Goal: Contribute content

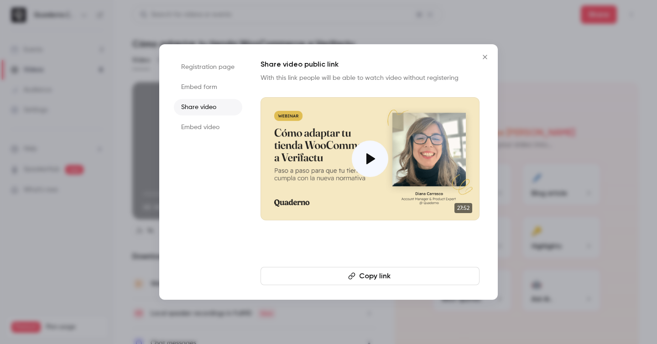
click at [488, 61] on button "Close" at bounding box center [485, 57] width 18 height 18
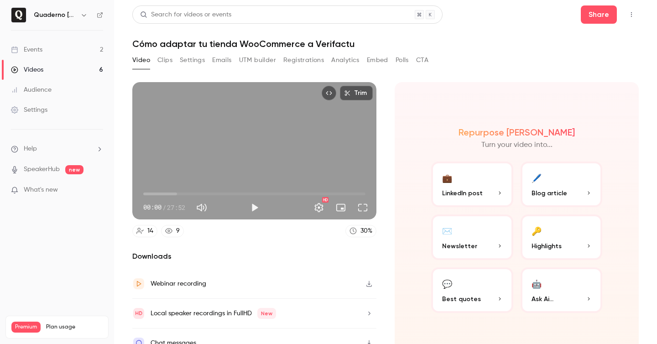
click at [62, 67] on link "Videos 6" at bounding box center [57, 70] width 114 height 20
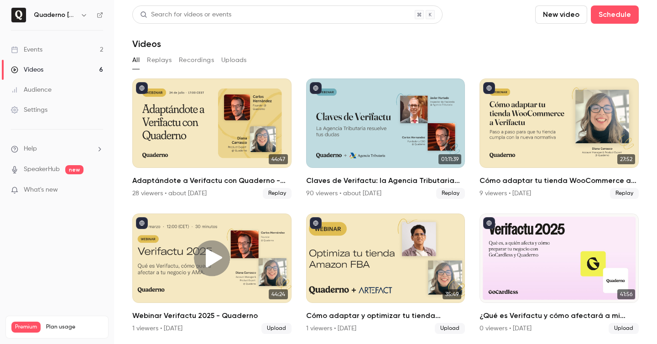
click at [207, 64] on button "Recordings" at bounding box center [196, 60] width 35 height 15
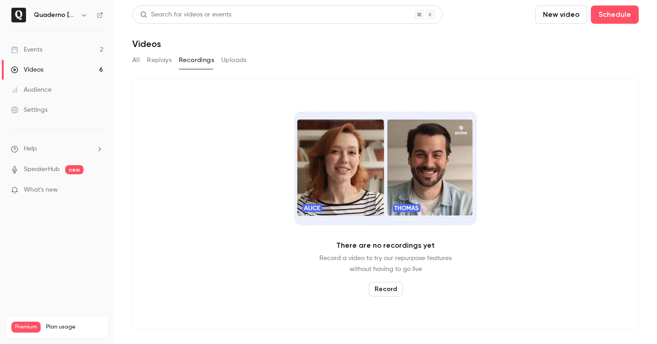
click at [389, 289] on button "Record" at bounding box center [385, 289] width 34 height 15
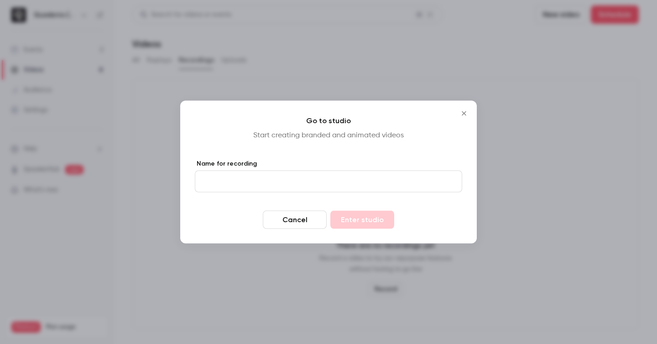
click at [259, 190] on input "Name for recording" at bounding box center [328, 182] width 267 height 22
type input "****"
click at [351, 221] on button "Enter studio" at bounding box center [362, 220] width 64 height 18
